Goal: Task Accomplishment & Management: Manage account settings

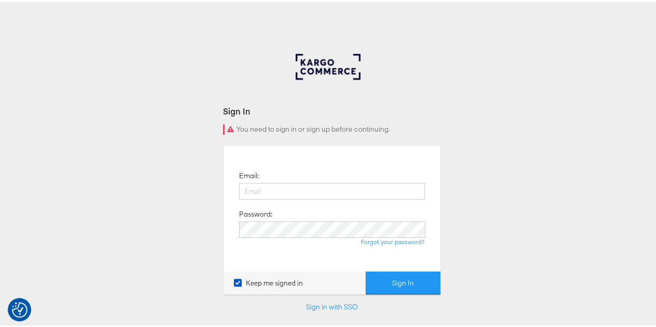
type input "lea.lukacs@mindshareworld.com"
click at [324, 59] on div at bounding box center [332, 73] width 73 height 42
click at [310, 72] on div at bounding box center [332, 73] width 73 height 42
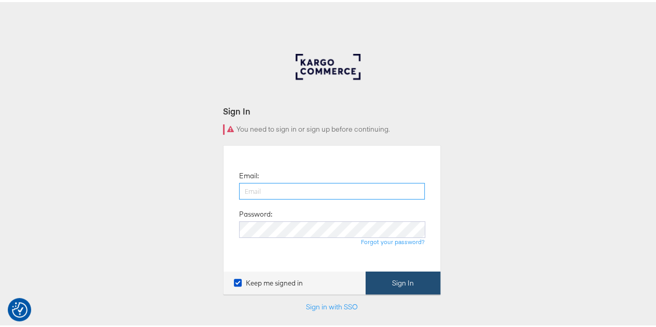
type input "lea.lukacs@mindshareworld.com"
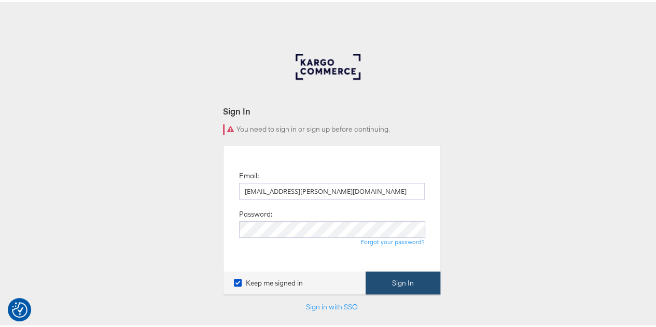
click at [407, 282] on button "Sign In" at bounding box center [403, 281] width 75 height 23
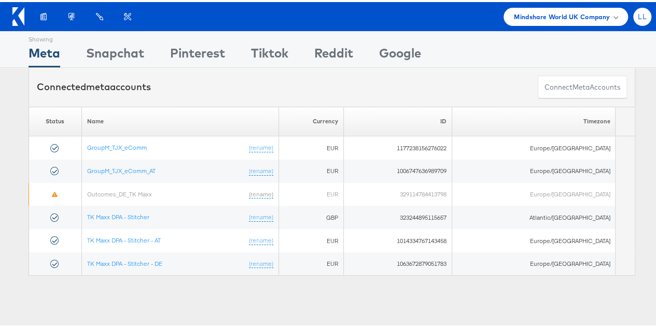
click at [638, 16] on span "LL" at bounding box center [642, 14] width 9 height 7
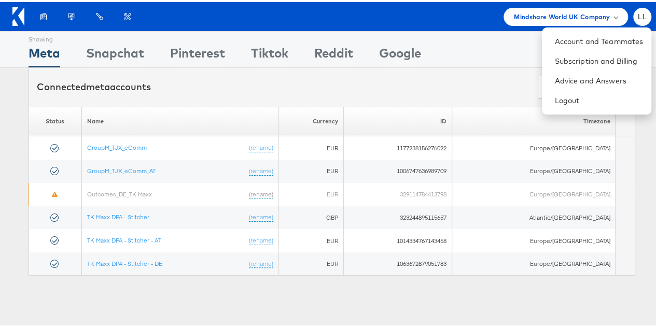
click at [655, 51] on div "Showing Meta Showing [GEOGRAPHIC_DATA] Showing Pinterest Showing Tiktok Showing…" at bounding box center [332, 47] width 664 height 37
